Goal: Navigation & Orientation: Go to known website

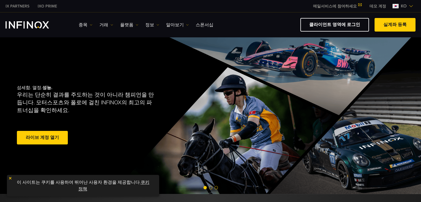
click at [395, 25] on span at bounding box center [395, 25] width 0 height 0
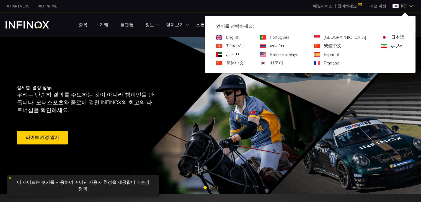
click at [348, 20] on div "IX PARTNERS IXO PRIME 메일서비스에 참여하세요 IX Daily와 투자 기회를 놓치지마세요! 지금 참여하세요! 조건 및 약관 을…" at bounding box center [210, 18] width 421 height 37
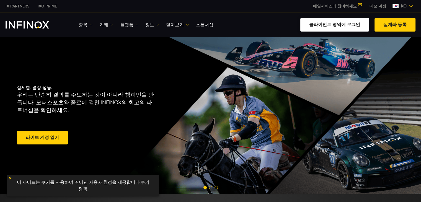
click at [346, 24] on link "클라이언트 영역에 로그인" at bounding box center [334, 25] width 69 height 14
